Goal: Navigation & Orientation: Find specific page/section

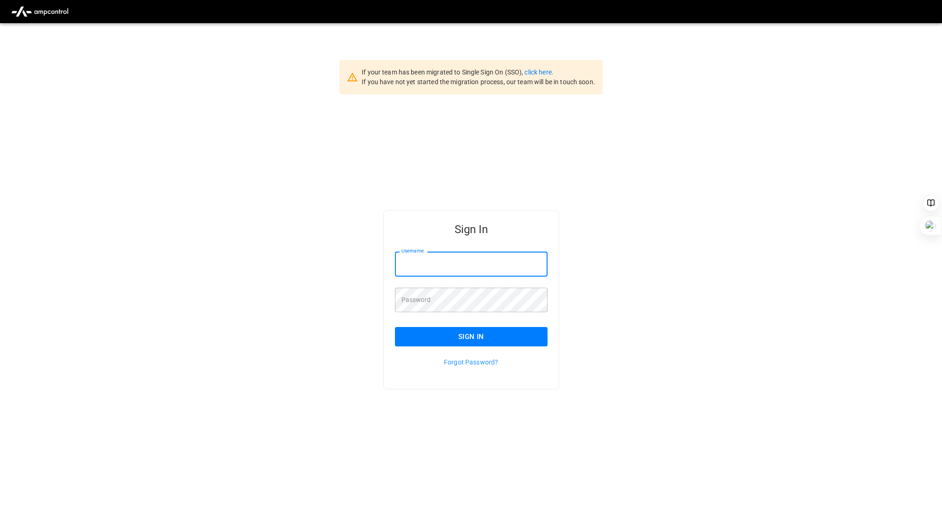
click at [419, 259] on div "Username Username" at bounding box center [471, 264] width 153 height 25
type input "**********"
click at [480, 329] on button "Sign In" at bounding box center [471, 336] width 153 height 19
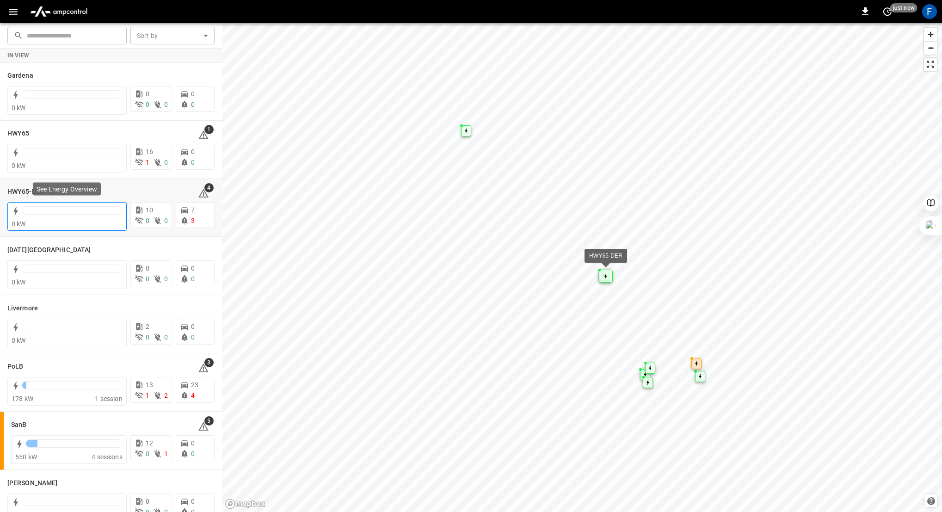
click at [50, 212] on div at bounding box center [72, 210] width 101 height 8
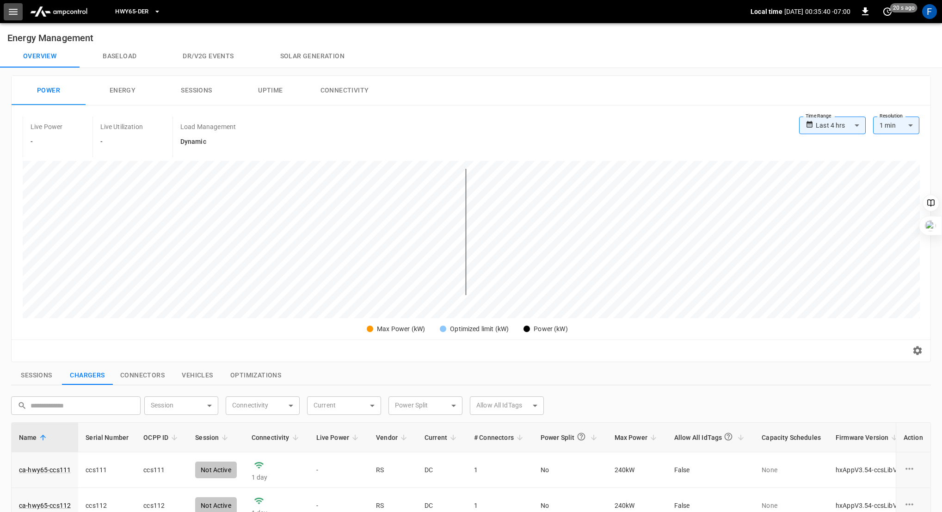
click at [6, 15] on button "button" at bounding box center [13, 11] width 19 height 17
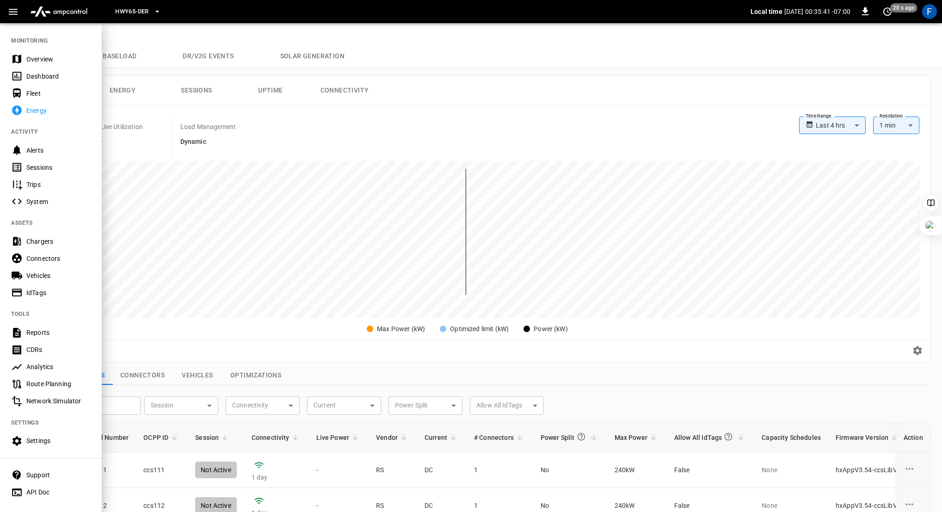
click at [26, 37] on nav "MONITORING Overview Dashboard Fleet Energy ACTIVITY Alerts Sessions Trips Syste…" at bounding box center [51, 263] width 102 height 483
click at [27, 59] on div "Overview" at bounding box center [58, 59] width 64 height 9
